Goal: Task Accomplishment & Management: Use online tool/utility

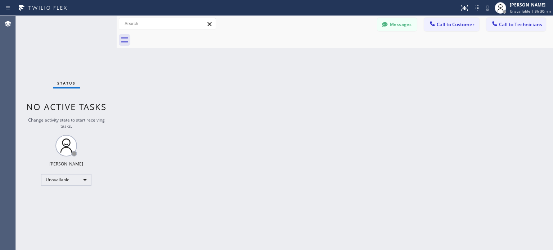
click at [480, 7] on icon at bounding box center [477, 8] width 9 height 9
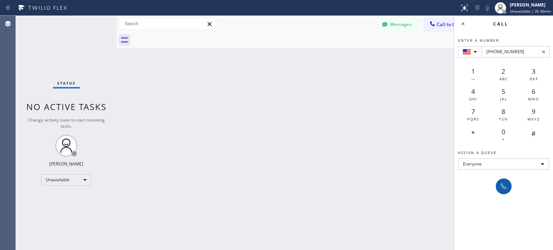
type input "[PHONE_NUMBER]"
click at [500, 185] on icon at bounding box center [503, 186] width 9 height 9
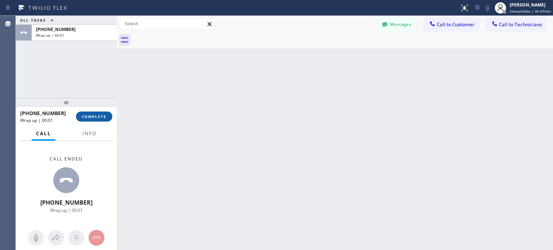
click at [102, 115] on span "COMPLETE" at bounding box center [94, 116] width 25 height 5
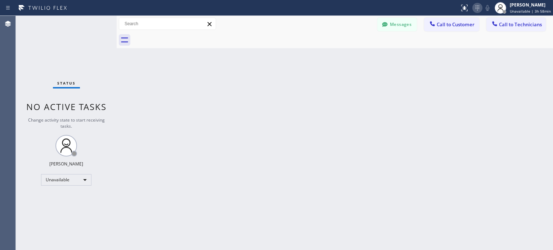
click at [478, 11] on icon at bounding box center [477, 8] width 9 height 9
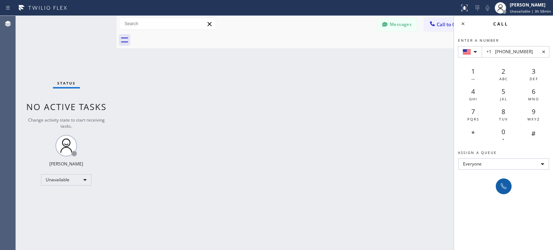
type input "+1 [PHONE_NUMBER]"
click at [507, 188] on icon at bounding box center [503, 186] width 9 height 9
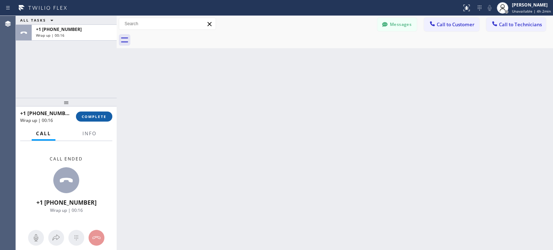
click at [105, 118] on span "COMPLETE" at bounding box center [94, 116] width 25 height 5
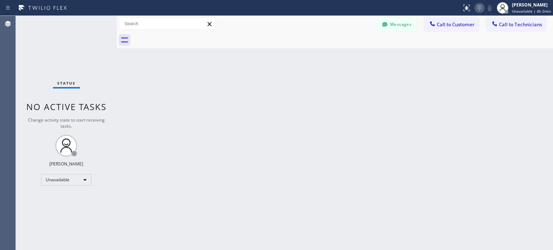
click at [484, 9] on icon at bounding box center [479, 8] width 9 height 9
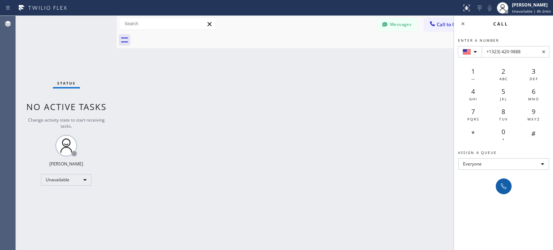
type input "+1323) 420-9888"
drag, startPoint x: 506, startPoint y: 190, endPoint x: 382, endPoint y: 53, distance: 185.0
click at [507, 190] on icon at bounding box center [503, 186] width 9 height 9
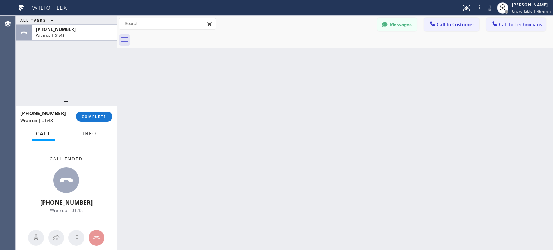
drag, startPoint x: 96, startPoint y: 128, endPoint x: 102, endPoint y: 122, distance: 8.9
click at [97, 127] on button "Info" at bounding box center [89, 134] width 23 height 14
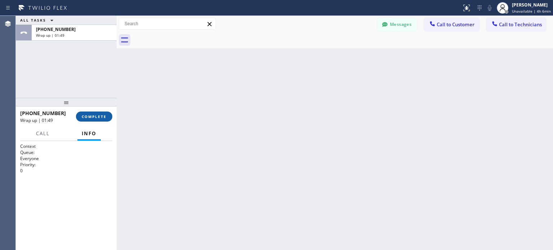
click at [103, 118] on span "COMPLETE" at bounding box center [94, 116] width 25 height 5
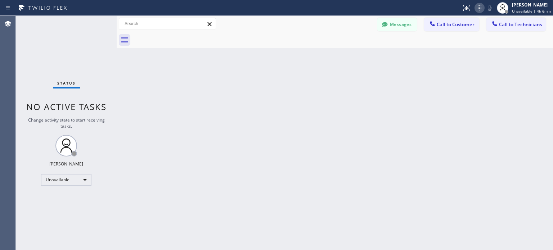
click at [479, 10] on icon at bounding box center [479, 8] width 9 height 9
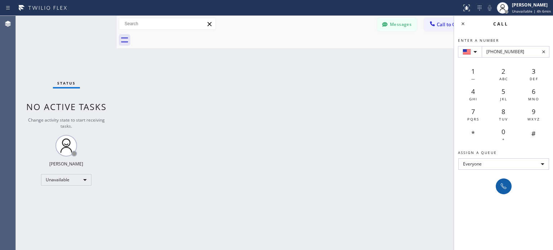
type input "[PHONE_NUMBER]"
drag, startPoint x: 503, startPoint y: 188, endPoint x: 392, endPoint y: 81, distance: 153.5
click at [503, 187] on icon at bounding box center [503, 186] width 9 height 9
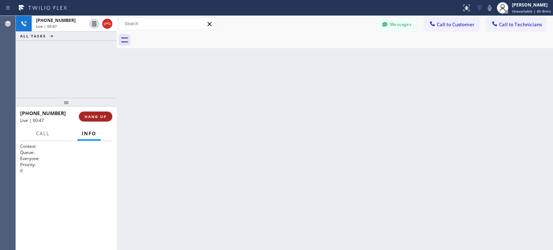
click at [93, 119] on button "HANG UP" at bounding box center [95, 117] width 33 height 10
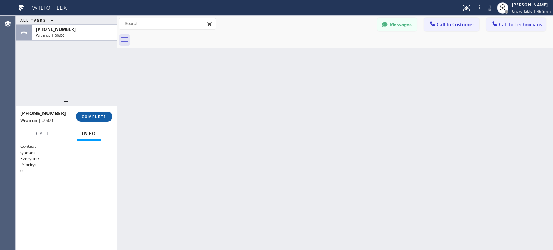
click at [93, 118] on span "COMPLETE" at bounding box center [94, 116] width 25 height 5
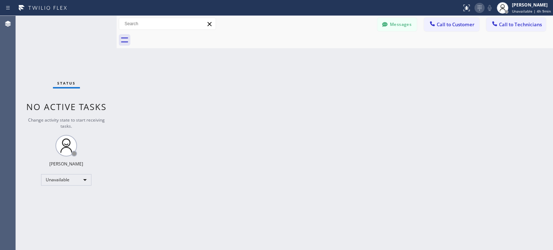
click at [484, 7] on icon at bounding box center [479, 8] width 9 height 9
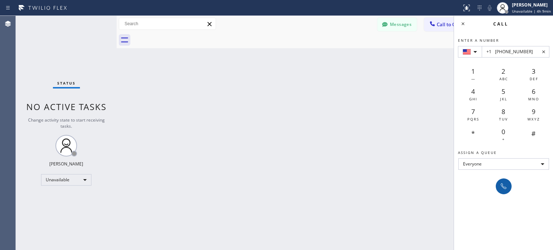
type input "+1 [PHONE_NUMBER]"
click at [507, 188] on icon at bounding box center [503, 186] width 9 height 9
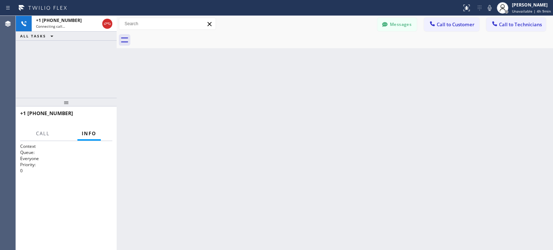
drag, startPoint x: 388, startPoint y: 150, endPoint x: 334, endPoint y: 64, distance: 101.1
click at [388, 150] on div "Back to Dashboard Change Sender ID Customers Technicians MI Mazharul Islam [DAT…" at bounding box center [335, 133] width 436 height 234
click at [104, 118] on span "HANG UP" at bounding box center [96, 116] width 22 height 5
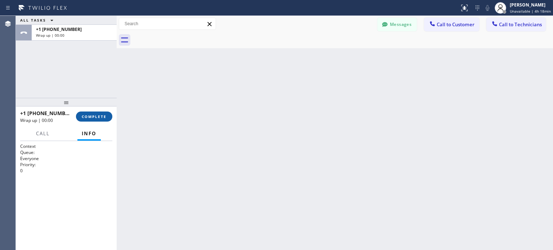
drag, startPoint x: 96, startPoint y: 119, endPoint x: 76, endPoint y: 7, distance: 114.2
click at [96, 119] on button "COMPLETE" at bounding box center [94, 117] width 36 height 10
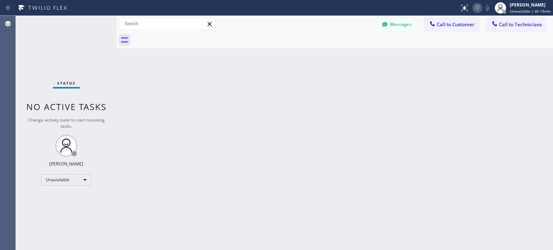
click at [478, 12] on icon at bounding box center [477, 8] width 9 height 9
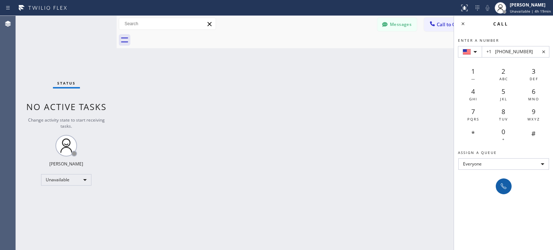
type input "+1 [PHONE_NUMBER]"
drag, startPoint x: 501, startPoint y: 186, endPoint x: 293, endPoint y: 5, distance: 275.9
click at [500, 184] on icon at bounding box center [503, 186] width 9 height 9
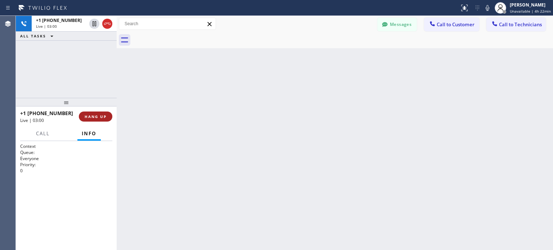
click at [96, 119] on span "HANG UP" at bounding box center [96, 116] width 22 height 5
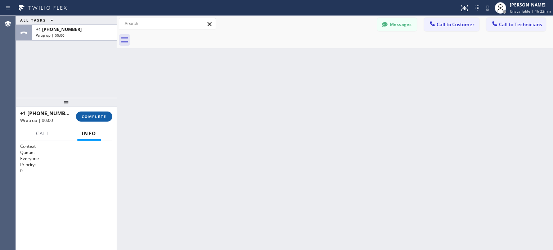
drag, startPoint x: 96, startPoint y: 119, endPoint x: 101, endPoint y: 118, distance: 4.4
click at [98, 119] on span "COMPLETE" at bounding box center [94, 116] width 25 height 5
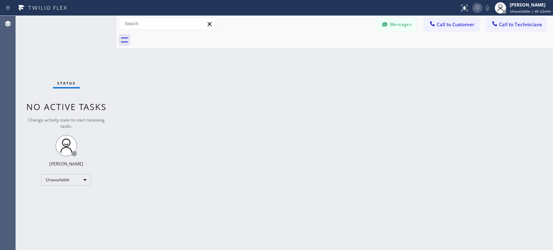
click at [480, 7] on icon at bounding box center [477, 8] width 9 height 9
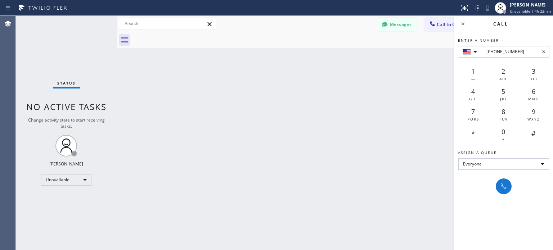
type input "[PHONE_NUMBER]"
click at [502, 195] on div "Call Enter a number [PHONE_NUMBER] 1 — 2 ABC 3 DEF 4 GHI 5 JKL 6 MNO 7 PQRS 8 T…" at bounding box center [503, 133] width 99 height 234
click at [504, 187] on icon at bounding box center [503, 186] width 9 height 9
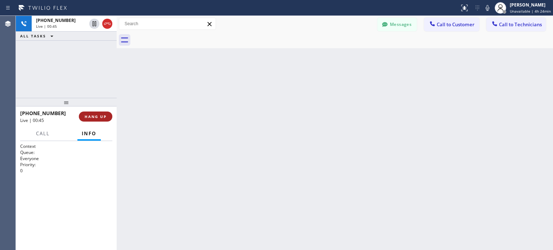
click at [84, 118] on button "HANG UP" at bounding box center [95, 117] width 33 height 10
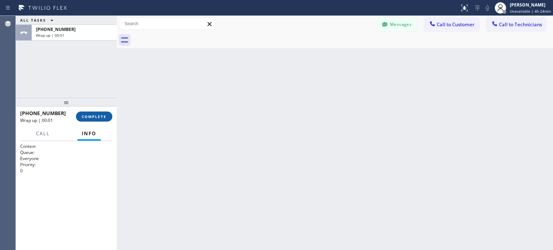
click at [95, 118] on span "COMPLETE" at bounding box center [94, 116] width 25 height 5
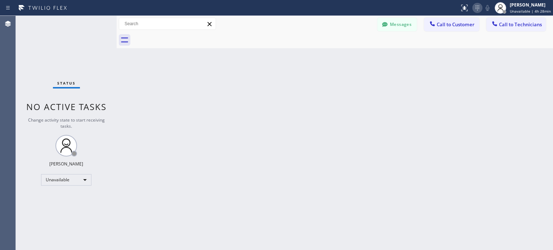
click at [481, 10] on icon at bounding box center [477, 8] width 9 height 9
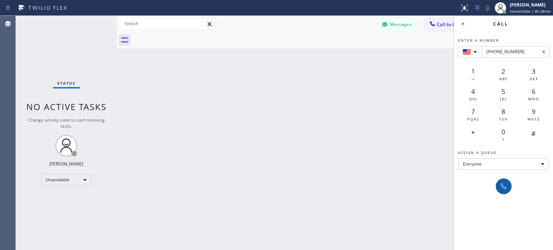
type input "[PHONE_NUMBER]"
click at [505, 187] on icon at bounding box center [504, 187] width 6 height 6
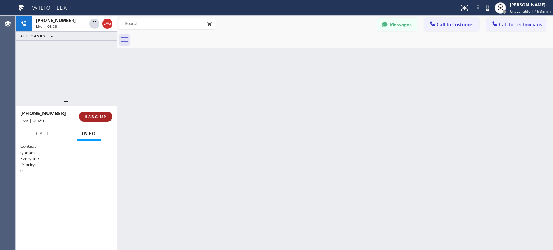
click at [104, 117] on span "HANG UP" at bounding box center [96, 116] width 22 height 5
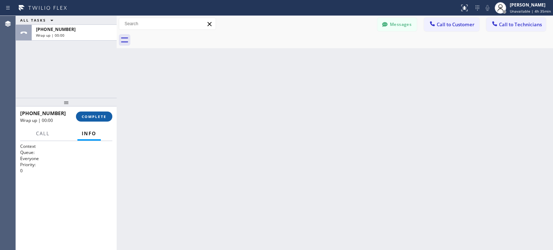
click at [102, 118] on span "COMPLETE" at bounding box center [94, 116] width 25 height 5
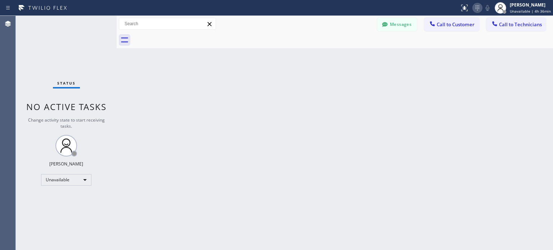
click at [477, 9] on icon at bounding box center [477, 8] width 9 height 9
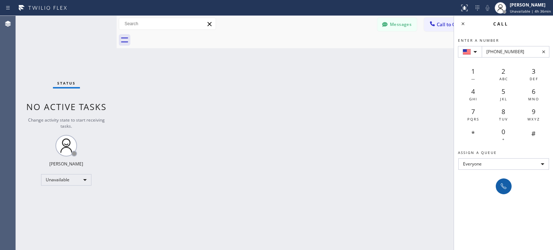
type input "[PHONE_NUMBER]"
click at [498, 184] on button at bounding box center [504, 187] width 16 height 16
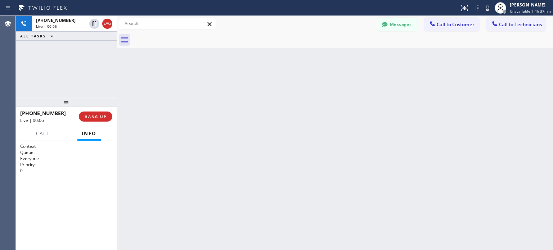
click at [99, 122] on div "[PHONE_NUMBER] Live | 00:06 HANG UP" at bounding box center [66, 116] width 92 height 19
drag, startPoint x: 101, startPoint y: 120, endPoint x: 105, endPoint y: 116, distance: 5.4
click at [102, 119] on button "HANG UP" at bounding box center [95, 117] width 33 height 10
click at [105, 116] on span "HANG UP" at bounding box center [96, 116] width 22 height 5
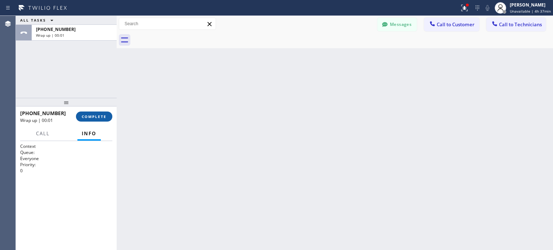
click at [105, 116] on span "COMPLETE" at bounding box center [94, 116] width 25 height 5
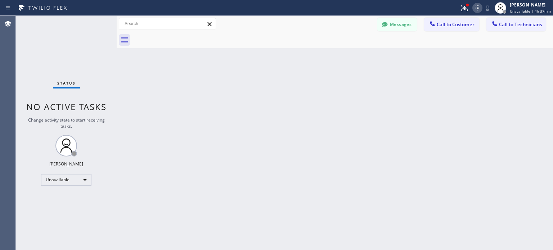
click at [481, 5] on icon at bounding box center [477, 8] width 9 height 9
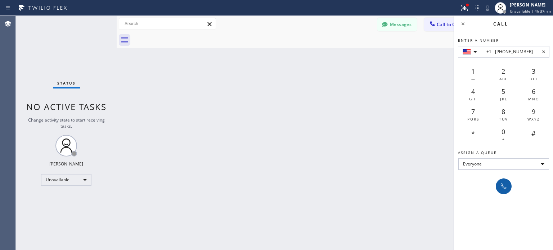
type input "+1 [PHONE_NUMBER]"
click at [505, 184] on icon at bounding box center [503, 186] width 9 height 9
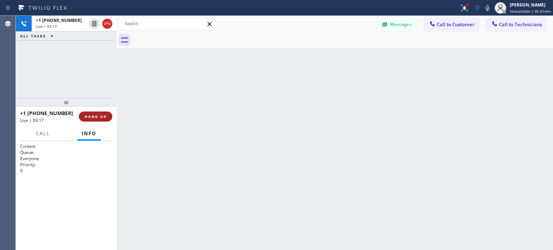
click at [107, 119] on button "HANG UP" at bounding box center [95, 117] width 33 height 10
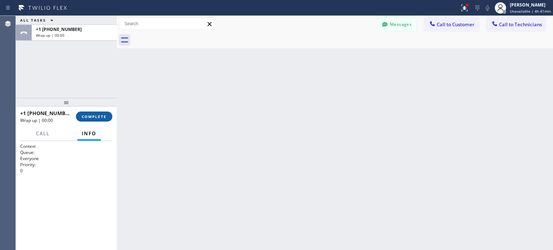
drag, startPoint x: 93, startPoint y: 116, endPoint x: 109, endPoint y: 13, distance: 104.1
click at [93, 115] on span "COMPLETE" at bounding box center [94, 116] width 25 height 5
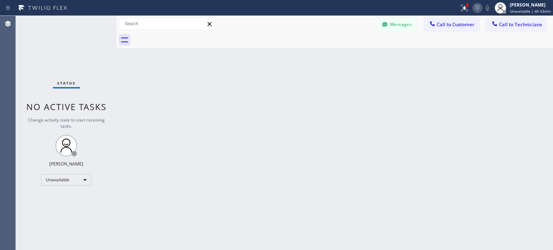
click at [482, 9] on icon at bounding box center [477, 8] width 9 height 9
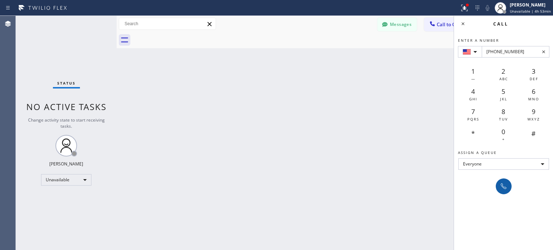
type input "[PHONE_NUMBER]"
drag, startPoint x: 505, startPoint y: 187, endPoint x: 495, endPoint y: 162, distance: 26.5
click at [505, 186] on icon at bounding box center [503, 186] width 9 height 9
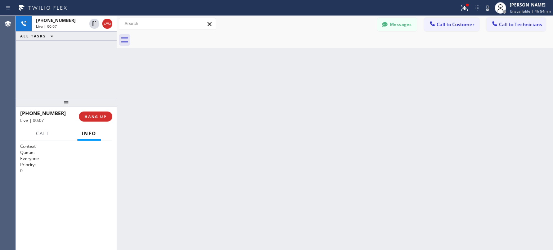
drag, startPoint x: 105, startPoint y: 125, endPoint x: 105, endPoint y: 121, distance: 4.7
click at [105, 125] on div "[PHONE_NUMBER] Live | 00:07 HANG UP" at bounding box center [66, 116] width 92 height 19
click at [106, 120] on button "HANG UP" at bounding box center [95, 117] width 33 height 10
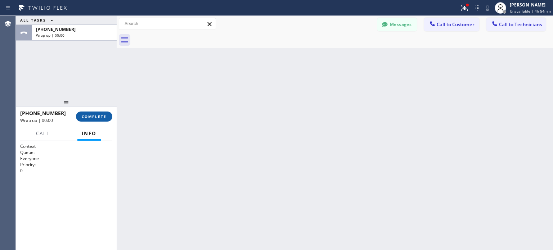
drag, startPoint x: 105, startPoint y: 120, endPoint x: 106, endPoint y: 51, distance: 68.0
click at [105, 119] on button "COMPLETE" at bounding box center [94, 117] width 36 height 10
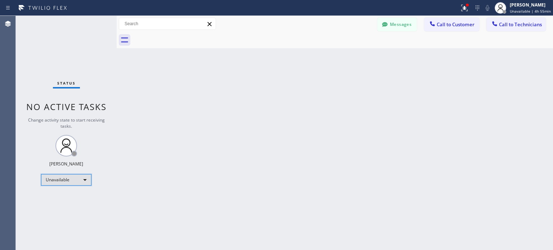
click at [85, 181] on div "Unavailable" at bounding box center [66, 180] width 50 height 12
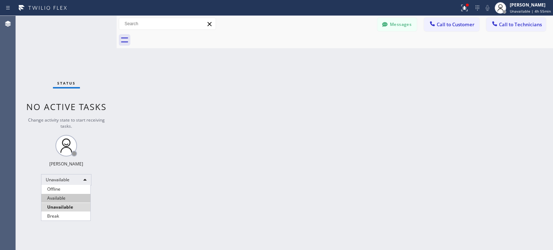
click at [69, 195] on li "Available" at bounding box center [65, 198] width 49 height 9
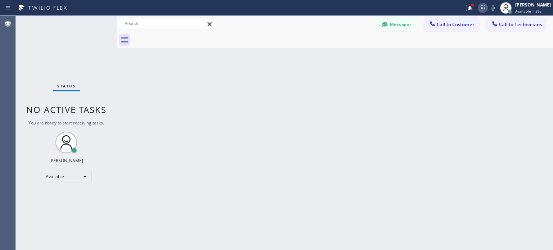
click at [480, 11] on icon at bounding box center [482, 8] width 9 height 9
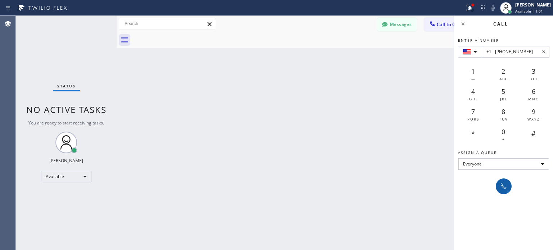
type input "+1 [PHONE_NUMBER]"
drag, startPoint x: 506, startPoint y: 188, endPoint x: 314, endPoint y: 1, distance: 267.3
click at [506, 187] on icon at bounding box center [504, 187] width 6 height 6
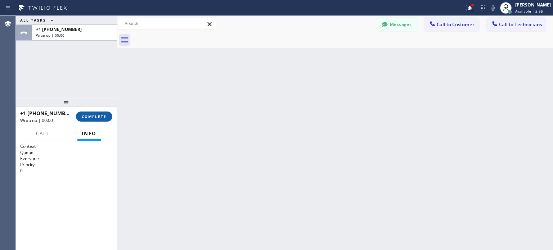
click at [98, 118] on span "COMPLETE" at bounding box center [94, 116] width 25 height 5
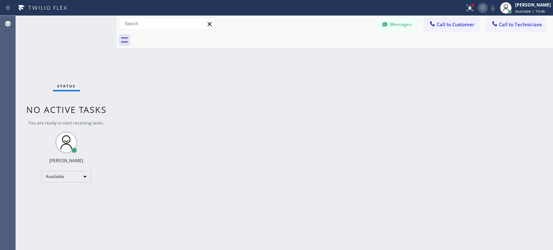
click at [481, 7] on icon at bounding box center [482, 8] width 9 height 9
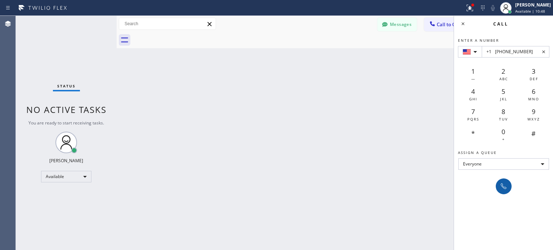
type input "+1 [PHONE_NUMBER]"
click at [502, 189] on icon at bounding box center [503, 186] width 9 height 9
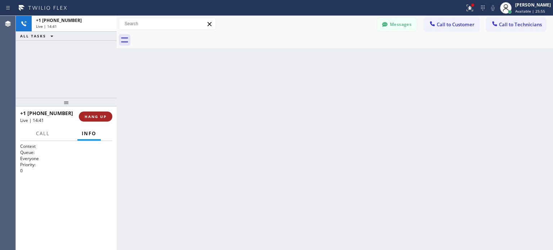
click at [106, 116] on span "HANG UP" at bounding box center [96, 116] width 22 height 5
